Goal: Task Accomplishment & Management: Use online tool/utility

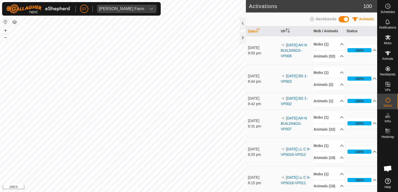
click at [298, 17] on div "Activations 100 Animals Neckbands Date VP Mob / Animals Status [DATE] 9:00 pm 2…" at bounding box center [188, 96] width 377 height 192
click at [186, 0] on html "[PERSON_NAME] Farm Schedules Notifications Mobs Animals Neckbands VPs Status In…" at bounding box center [199, 96] width 398 height 192
click at [135, 0] on html "[PERSON_NAME] Farm Schedules Notifications Mobs Animals Neckbands VPs Status In…" at bounding box center [199, 96] width 398 height 192
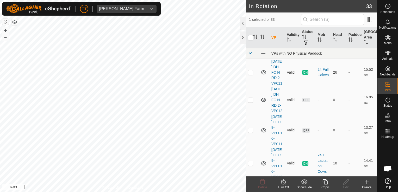
checkbox input "true"
checkbox input "false"
click at [264, 180] on icon at bounding box center [263, 182] width 6 height 6
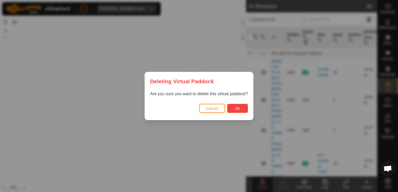
click at [242, 107] on button "Ok" at bounding box center [237, 108] width 21 height 9
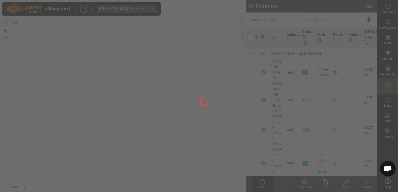
checkbox input "false"
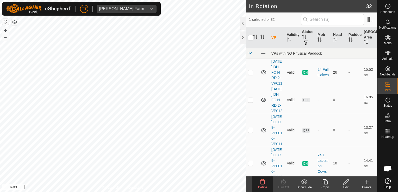
click at [261, 183] on icon at bounding box center [263, 182] width 6 height 6
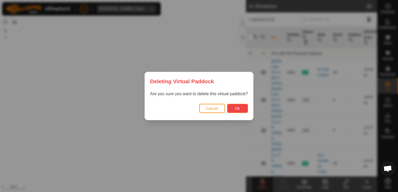
click at [238, 109] on span "Ok" at bounding box center [237, 109] width 5 height 4
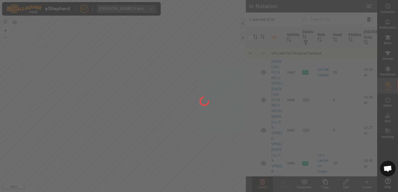
checkbox input "false"
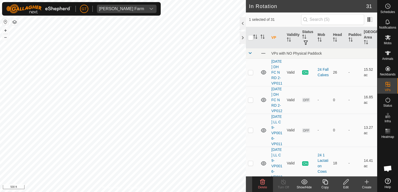
click at [263, 182] on icon at bounding box center [262, 182] width 5 height 5
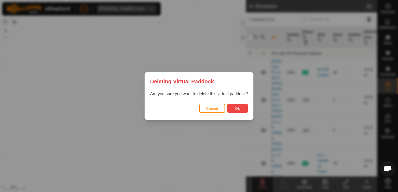
click at [238, 108] on span "Ok" at bounding box center [237, 109] width 5 height 4
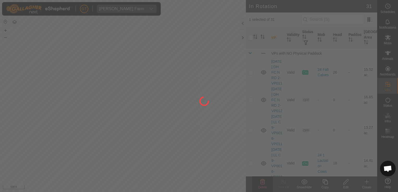
checkbox input "false"
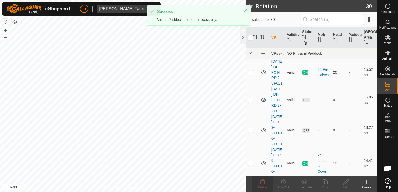
click at [118, 78] on div "[PERSON_NAME] Farm Schedules Notifications Mobs Animals Neckbands VPs Status In…" at bounding box center [199, 96] width 398 height 192
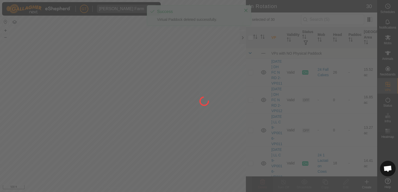
checkbox input "true"
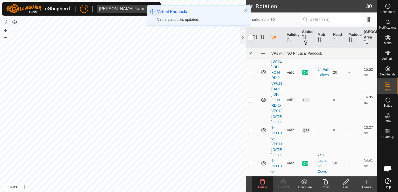
click at [265, 181] on icon at bounding box center [263, 182] width 6 height 6
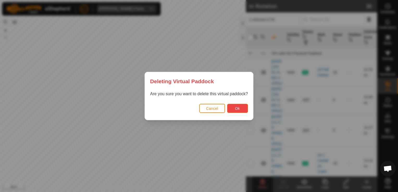
click at [244, 109] on button "Ok" at bounding box center [237, 108] width 21 height 9
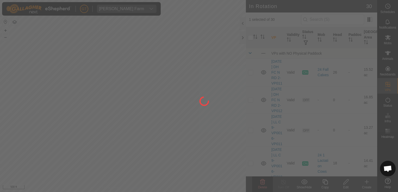
checkbox input "false"
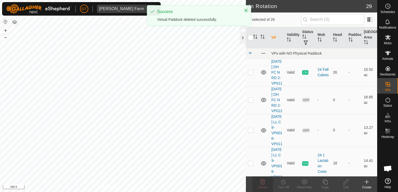
checkbox input "true"
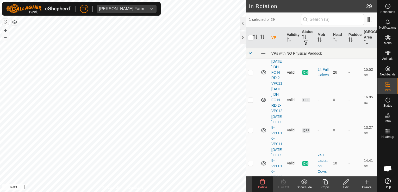
click at [261, 182] on icon at bounding box center [263, 182] width 6 height 6
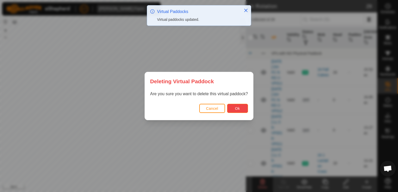
click at [236, 105] on button "Ok" at bounding box center [237, 108] width 21 height 9
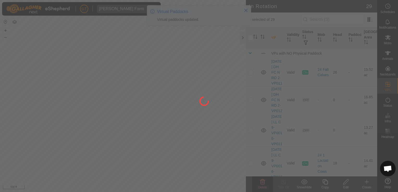
checkbox input "false"
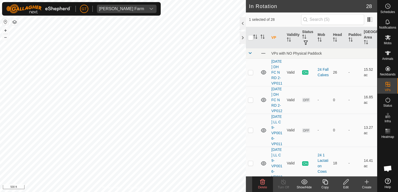
click at [261, 185] on div "Delete" at bounding box center [262, 187] width 21 height 5
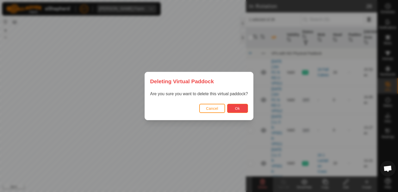
click at [234, 110] on button "Ok" at bounding box center [237, 108] width 21 height 9
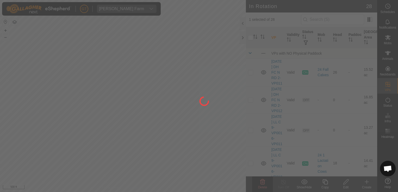
checkbox input "false"
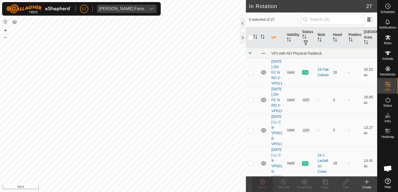
checkbox input "true"
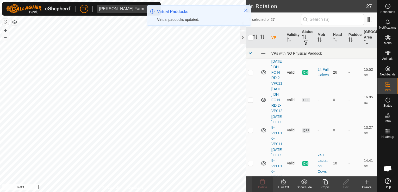
checkbox input "true"
checkbox input "false"
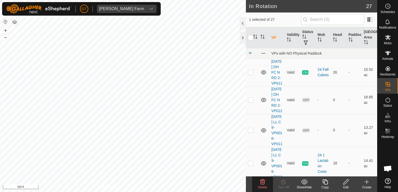
click at [264, 182] on icon at bounding box center [263, 182] width 6 height 6
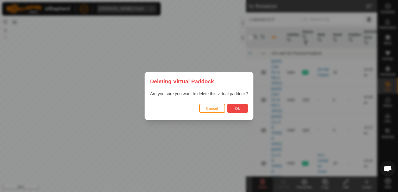
click at [237, 110] on span "Ok" at bounding box center [237, 109] width 5 height 4
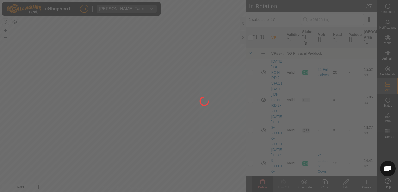
checkbox input "false"
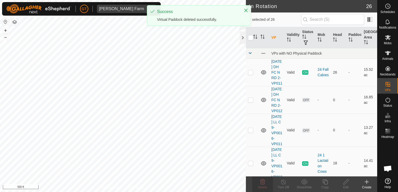
checkbox input "true"
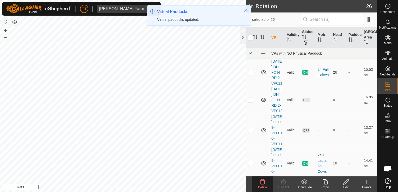
click at [263, 184] on icon at bounding box center [262, 182] width 5 height 5
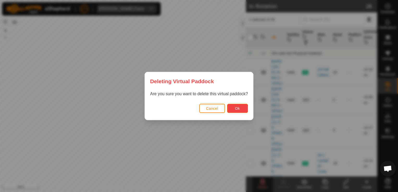
click at [241, 107] on button "Ok" at bounding box center [237, 108] width 21 height 9
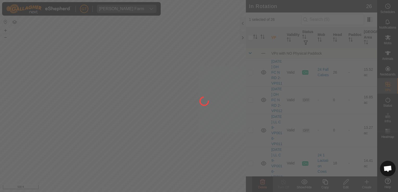
checkbox input "false"
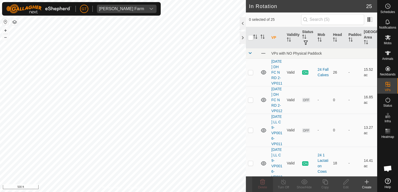
click at [171, 63] on div "[PERSON_NAME] Farm Schedules Notifications Mobs Animals Neckbands VPs Status In…" at bounding box center [199, 96] width 398 height 192
click at [264, 179] on icon at bounding box center [263, 182] width 6 height 6
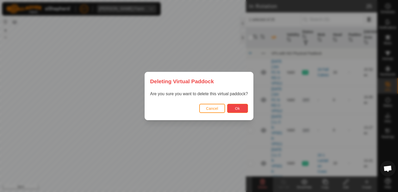
click at [236, 109] on span "Ok" at bounding box center [237, 109] width 5 height 4
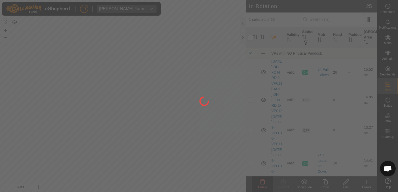
checkbox input "false"
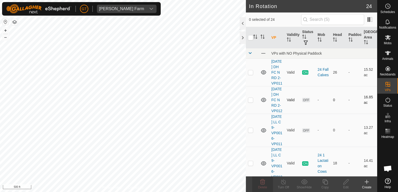
click at [317, 130] on div "In Rotation 24 0 selected of 24 VP Validity Status Mob Head Paddock [GEOGRAPHIC…" at bounding box center [188, 96] width 377 height 192
checkbox input "true"
click at [348, 183] on icon at bounding box center [346, 182] width 7 height 6
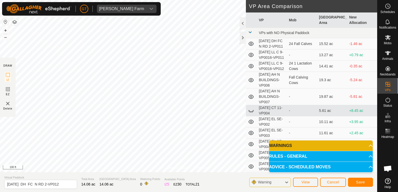
click at [0, 141] on html "[PERSON_NAME] Farm Schedules Notifications Mobs Animals Neckbands VPs Status In…" at bounding box center [199, 96] width 398 height 192
click at [268, 53] on div "Privacy Policy Contact Us Status: OFF Type: Inclusion Zone + – ⇧ i 50 ft DRAW I…" at bounding box center [188, 96] width 377 height 192
click at [255, 47] on div "Privacy Policy Contact Us Status: OFF Type: Inclusion Zone + – ⇧ i 20 ft DRAW I…" at bounding box center [188, 96] width 377 height 192
click at [356, 167] on body "[PERSON_NAME] Farm Schedules Notifications Mobs Animals Neckbands VPs Status In…" at bounding box center [199, 96] width 398 height 192
click at [287, 19] on div "Privacy Policy Contact Us Status: OFF Type: Inclusion Zone + – ⇧ i 50 ft DRAW I…" at bounding box center [188, 96] width 377 height 192
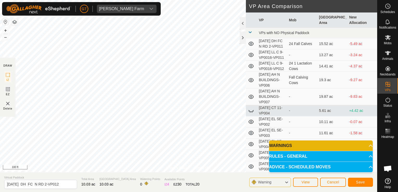
click at [276, 145] on body "[PERSON_NAME] Farm Schedules Notifications Mobs Animals Neckbands VPs Status In…" at bounding box center [199, 96] width 398 height 192
click at [0, 91] on html "[PERSON_NAME] Farm Schedules Notifications Mobs Animals Neckbands VPs Status In…" at bounding box center [199, 96] width 398 height 192
click at [0, 118] on html "[PERSON_NAME] Farm Schedules Notifications Mobs Animals Neckbands VPs Status In…" at bounding box center [199, 96] width 398 height 192
click at [322, 177] on div "Privacy Policy Contact Us Status: OFF Type: Inclusion Zone + – ⇧ i 50 ft DRAW I…" at bounding box center [188, 96] width 377 height 192
click at [258, 76] on div "Privacy Policy Contact Us Status: OFF Type: Inclusion Zone + – ⇧ i 50 ft DRAW I…" at bounding box center [188, 96] width 377 height 192
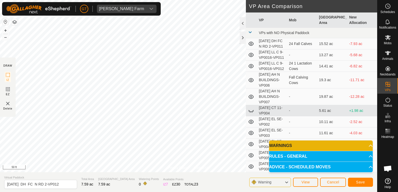
scroll to position [26, 0]
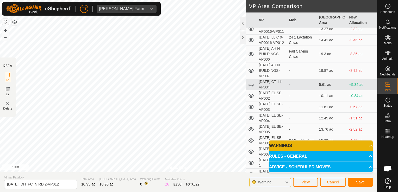
click at [295, 158] on p-accordion-header "RULES - GENERAL" at bounding box center [321, 156] width 104 height 10
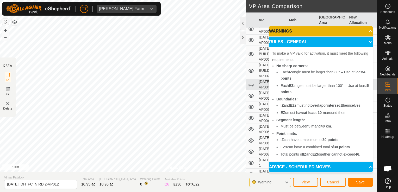
click at [293, 169] on p-accordion-header "ADVICE - SCHEDULED MOVES" at bounding box center [321, 167] width 104 height 10
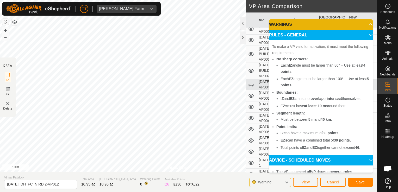
click at [366, 25] on p-accordion-header "WARNINGS" at bounding box center [321, 24] width 104 height 10
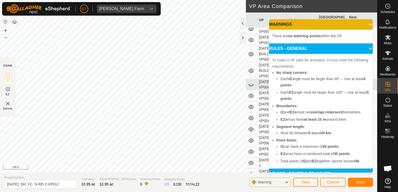
click at [364, 48] on p-accordion-header "RULES - GENERAL" at bounding box center [321, 49] width 104 height 10
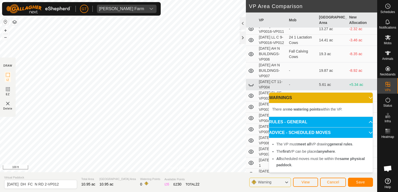
click at [260, 108] on div "Privacy Policy Contact Us Status: OFF Type: Inclusion Zone + – ⇧ i 100 ft DRAW …" at bounding box center [188, 96] width 377 height 192
click at [0, 114] on html "[PERSON_NAME] Farm Schedules Notifications Mobs Animals Neckbands VPs Status In…" at bounding box center [199, 96] width 398 height 192
click at [284, 114] on body "[PERSON_NAME] Farm Schedules Notifications Mobs Animals Neckbands VPs Status In…" at bounding box center [199, 96] width 398 height 192
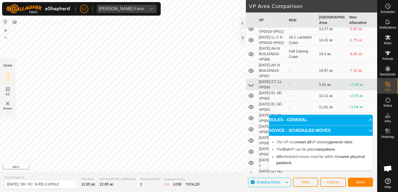
click at [300, 158] on body "[PERSON_NAME] Farm Schedules Notifications Mobs Animals Neckbands VPs Status In…" at bounding box center [199, 96] width 398 height 192
click at [363, 181] on span "Save" at bounding box center [360, 182] width 9 height 4
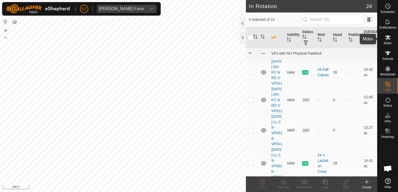
click at [386, 39] on icon at bounding box center [388, 37] width 6 height 6
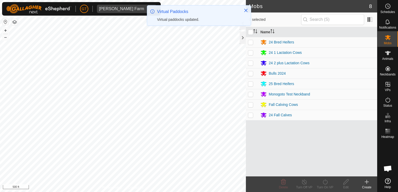
click at [251, 115] on p-checkbox at bounding box center [250, 115] width 5 height 4
checkbox input "true"
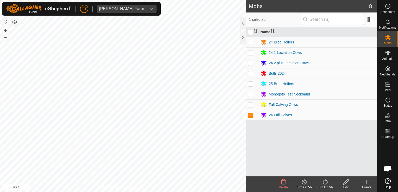
click at [324, 182] on icon at bounding box center [325, 182] width 7 height 6
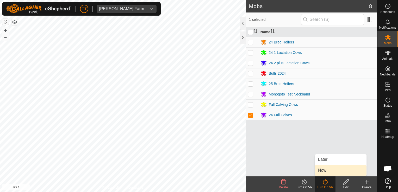
click at [323, 171] on link "Now" at bounding box center [341, 170] width 52 height 10
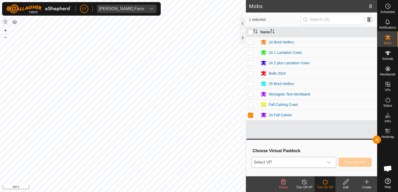
click at [330, 161] on icon "dropdown trigger" at bounding box center [329, 163] width 4 height 4
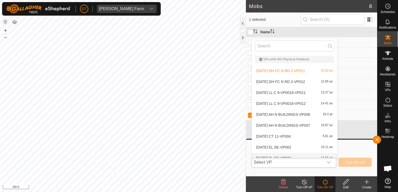
scroll to position [6, 0]
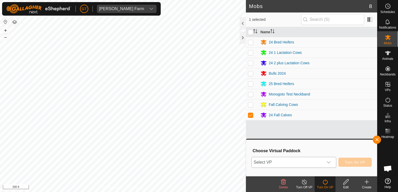
click at [329, 162] on icon "dropdown trigger" at bounding box center [329, 163] width 4 height 4
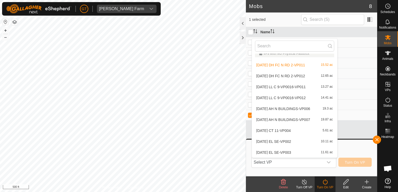
click at [295, 77] on li "[DATE] DH FC N RD 2-VP012 12.65 ac" at bounding box center [294, 76] width 85 height 10
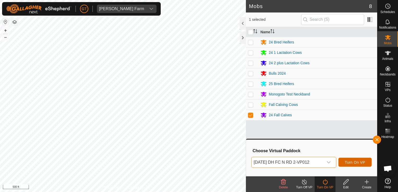
click at [356, 162] on span "Turn On VP" at bounding box center [355, 163] width 20 height 4
